Goal: Task Accomplishment & Management: Use online tool/utility

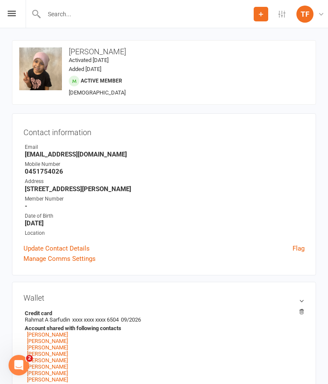
click at [14, 22] on div "Prospect Member Non-attending contact Class / event Appointment Grading event T…" at bounding box center [164, 14] width 328 height 28
click at [13, 16] on icon at bounding box center [12, 14] width 8 height 6
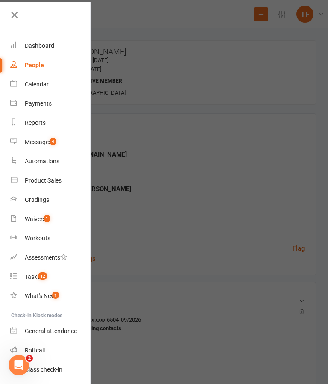
click at [46, 226] on link "Waivers 1" at bounding box center [50, 219] width 81 height 19
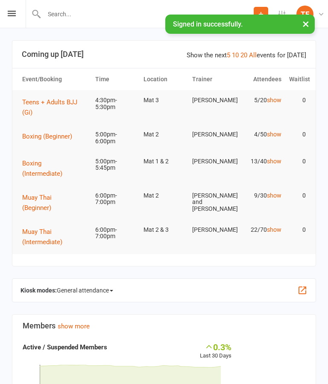
click at [8, 15] on icon at bounding box center [12, 14] width 8 height 6
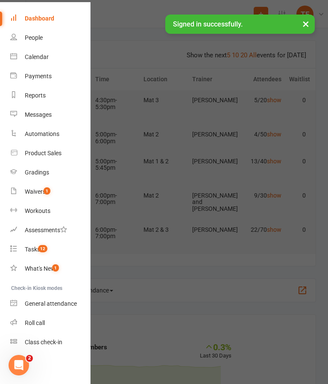
scroll to position [27, 0]
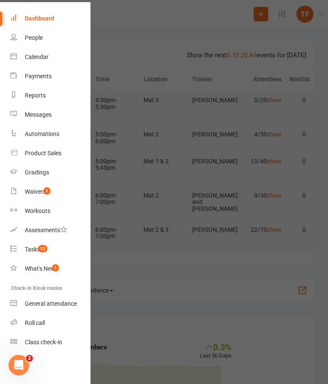
click at [56, 346] on link "Class check-in" at bounding box center [50, 342] width 81 height 19
click at [44, 322] on div "Roll call" at bounding box center [35, 322] width 20 height 7
click at [35, 320] on div "Roll call" at bounding box center [35, 322] width 20 height 7
click at [35, 324] on div "Roll call" at bounding box center [35, 322] width 20 height 7
click at [34, 326] on div "Roll call" at bounding box center [35, 322] width 20 height 7
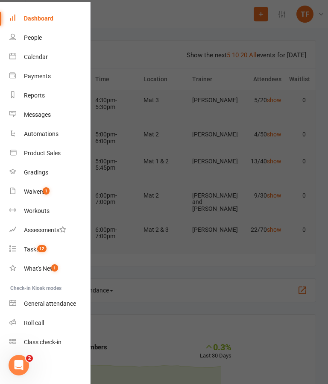
scroll to position [27, 1]
click at [30, 326] on div "Roll call" at bounding box center [34, 322] width 20 height 7
click at [34, 325] on div "Roll call" at bounding box center [34, 322] width 20 height 7
click at [46, 304] on div "General attendance" at bounding box center [50, 303] width 52 height 7
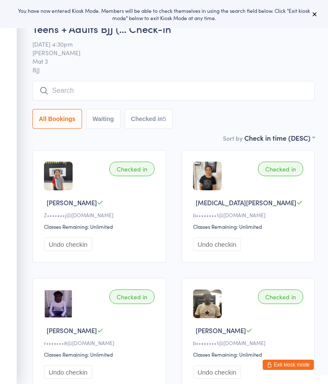
click at [288, 360] on button "Exit kiosk mode" at bounding box center [288, 365] width 51 height 10
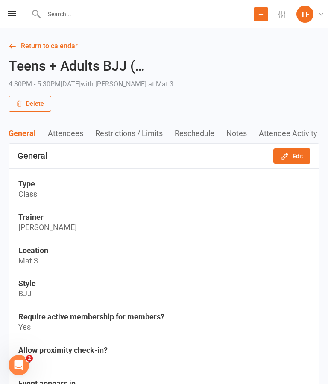
click at [12, 11] on icon at bounding box center [12, 14] width 8 height 6
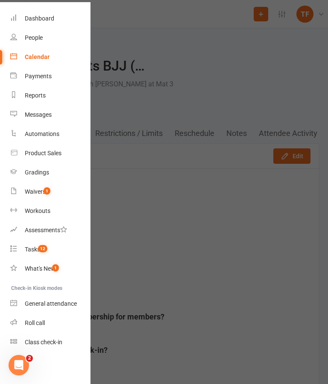
scroll to position [27, 0]
click at [38, 326] on div "Roll call" at bounding box center [35, 322] width 20 height 7
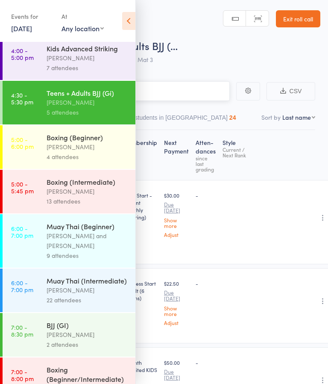
scroll to position [380, 0]
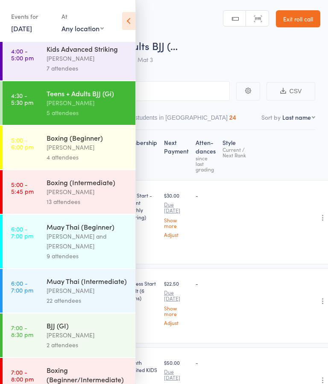
click at [112, 197] on div "Nathaniel Law" at bounding box center [88, 192] width 82 height 10
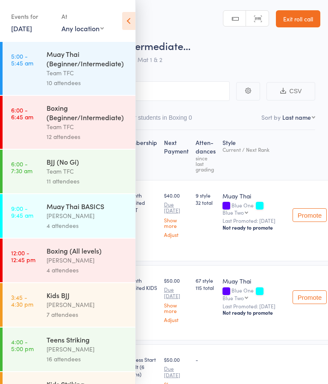
click at [128, 20] on icon at bounding box center [128, 21] width 13 height 18
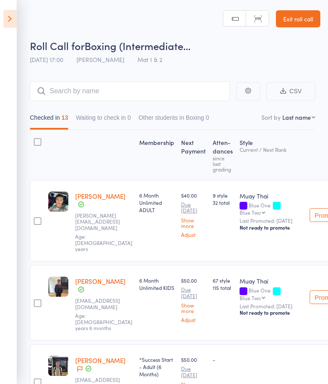
click at [12, 18] on icon at bounding box center [9, 19] width 13 height 18
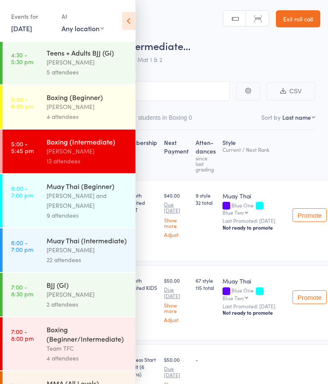
scroll to position [428, 0]
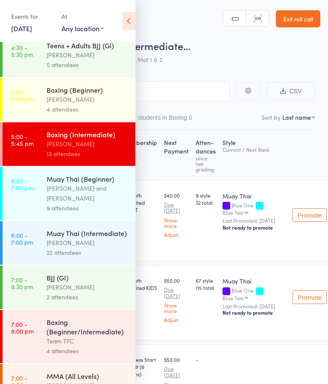
click at [44, 208] on link "6:00 - 7:00 pm Muay Thai (Beginner) Nick Kepu and Diego Pereira 9 attendees" at bounding box center [69, 193] width 133 height 53
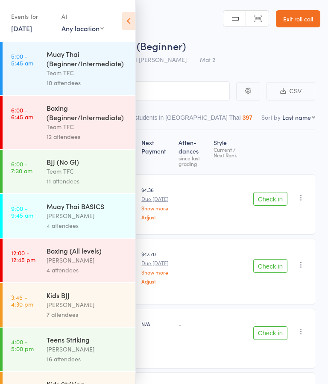
click at [132, 25] on icon at bounding box center [128, 21] width 13 height 18
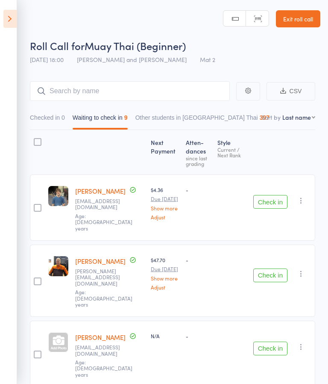
click at [10, 22] on icon at bounding box center [9, 19] width 13 height 18
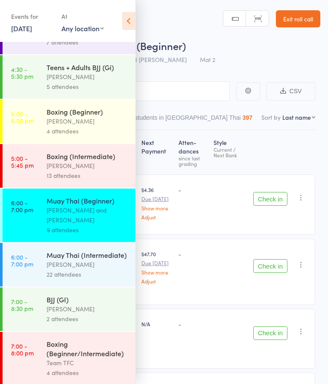
scroll to position [404, 0]
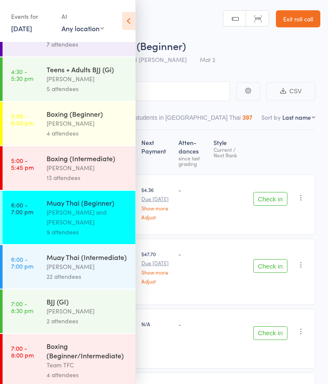
click at [18, 183] on link "5:00 - 5:45 pm Boxing (Intermediate) Nathaniel Law 13 attendees" at bounding box center [69, 168] width 133 height 44
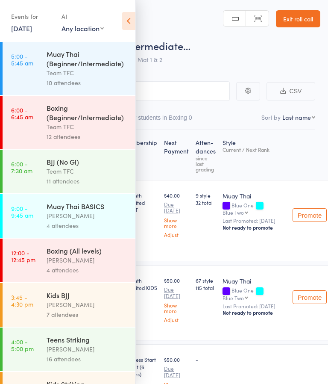
click at [132, 16] on icon at bounding box center [128, 21] width 13 height 18
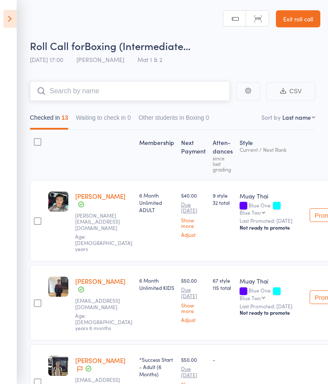
click at [163, 94] on input "search" at bounding box center [130, 91] width 200 height 20
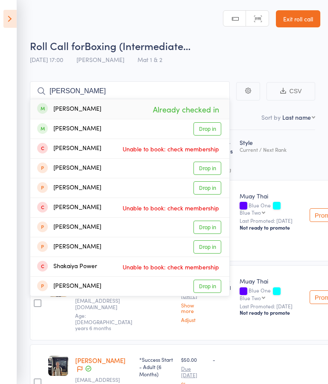
click at [255, 66] on div "Roll Call for Boxing (Intermediate… 11 Sep 17:00 Nathaniel Law Mat 1 & 2" at bounding box center [175, 53] width 291 height 30
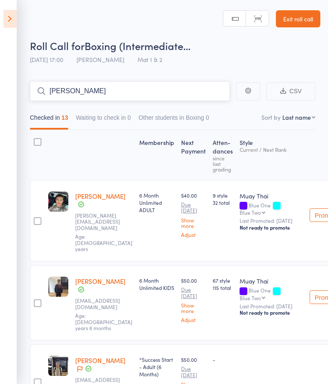
click at [199, 91] on input "Shazer" at bounding box center [130, 91] width 200 height 20
click at [196, 97] on input "Shazer" at bounding box center [130, 91] width 200 height 20
type input "S"
type input "K"
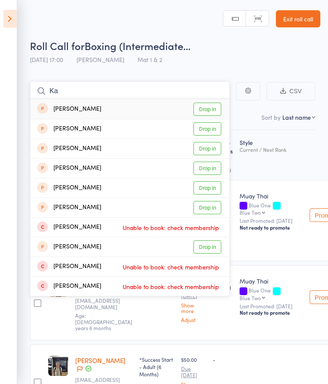
type input "K"
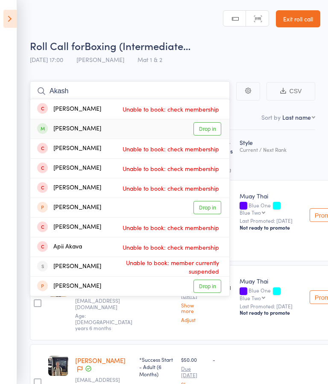
type input "Akash"
click at [205, 129] on link "Drop in" at bounding box center [208, 128] width 28 height 13
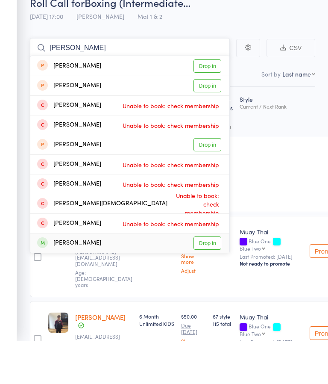
type input "Mohammed"
click at [210, 280] on link "Drop in" at bounding box center [208, 286] width 28 height 13
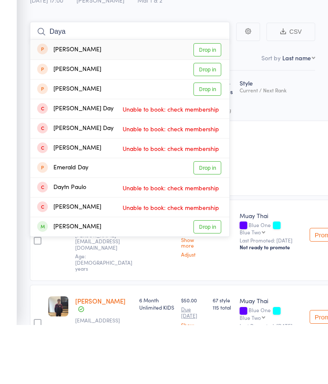
type input "Daya"
click at [207, 280] on link "Drop in" at bounding box center [208, 286] width 28 height 13
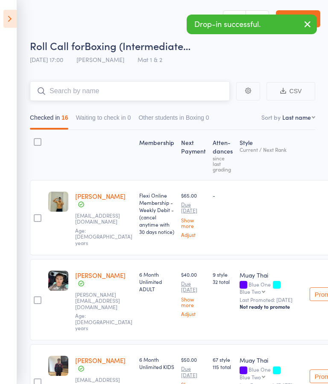
click at [126, 92] on input "search" at bounding box center [130, 91] width 200 height 20
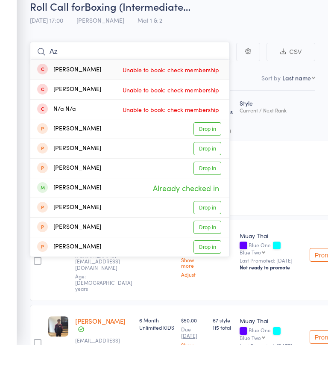
type input "Az"
click at [284, 180] on div "-" at bounding box center [271, 217] width 70 height 75
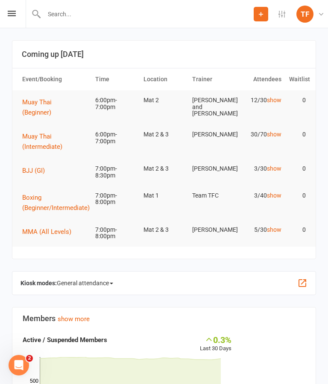
click at [180, 8] on input "text" at bounding box center [147, 14] width 213 height 12
